Goal: Find specific page/section: Find specific page/section

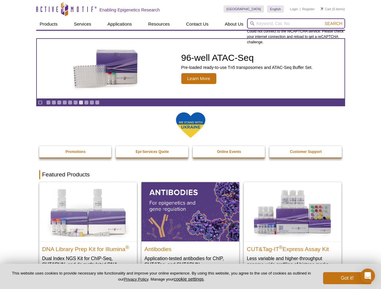
click at [296, 24] on input "search" at bounding box center [296, 23] width 98 height 10
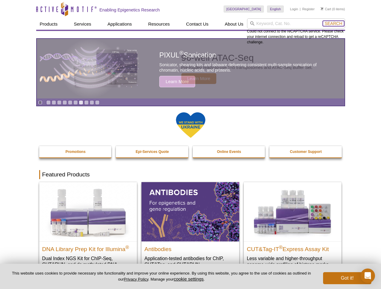
click at [333, 24] on span "Search" at bounding box center [332, 23] width 17 height 5
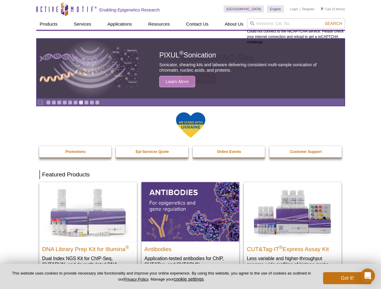
click at [40, 102] on icon "Pause" at bounding box center [40, 103] width 4 height 4
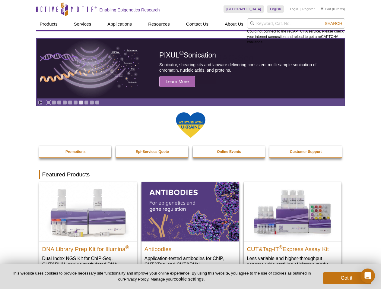
click at [48, 102] on link "Go to slide 1" at bounding box center [48, 102] width 5 height 5
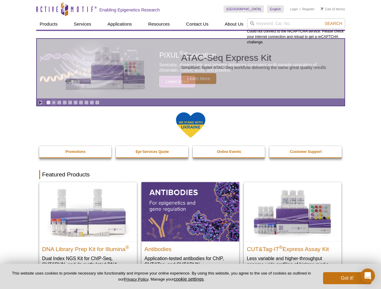
click at [54, 102] on link "Go to slide 2" at bounding box center [54, 102] width 5 height 5
click at [59, 102] on link "Go to slide 3" at bounding box center [59, 102] width 5 height 5
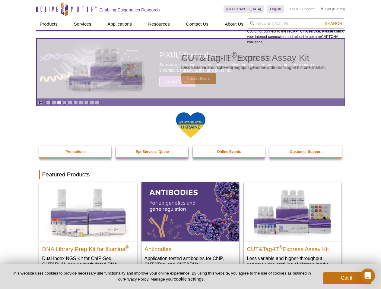
click at [64, 102] on link "Go to slide 4" at bounding box center [64, 102] width 5 height 5
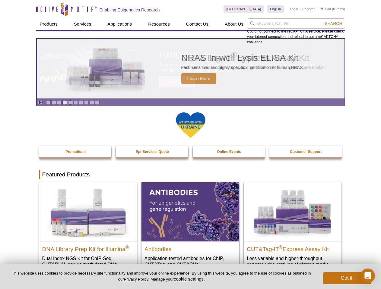
click at [70, 102] on link "Go to slide 5" at bounding box center [70, 102] width 5 height 5
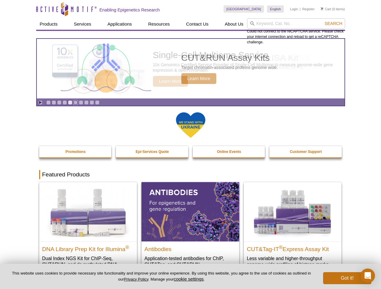
click at [75, 102] on link "Go to slide 6" at bounding box center [75, 102] width 5 height 5
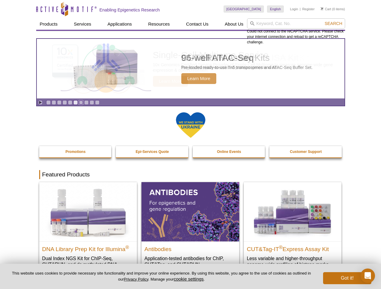
click at [81, 102] on link "Go to slide 7" at bounding box center [81, 102] width 5 height 5
click at [333, 24] on span "Search" at bounding box center [332, 23] width 17 height 5
